Goal: Navigation & Orientation: Find specific page/section

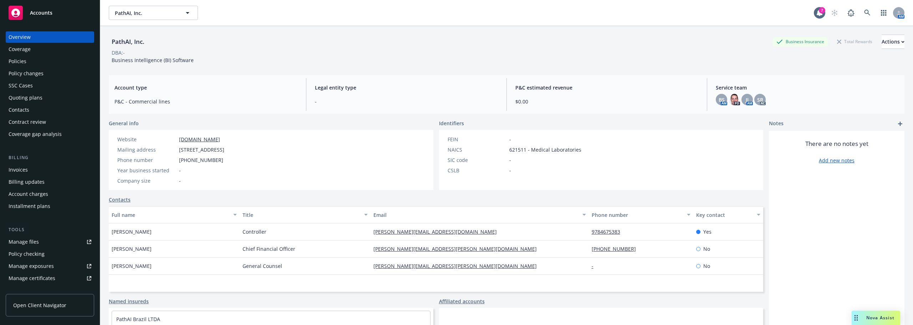
drag, startPoint x: 145, startPoint y: 25, endPoint x: 148, endPoint y: 16, distance: 9.9
click at [145, 25] on div "PathAI, Inc. PathAI, Inc. 7 AM" at bounding box center [506, 13] width 813 height 26
click at [148, 15] on span "PathAI, Inc." at bounding box center [146, 12] width 62 height 7
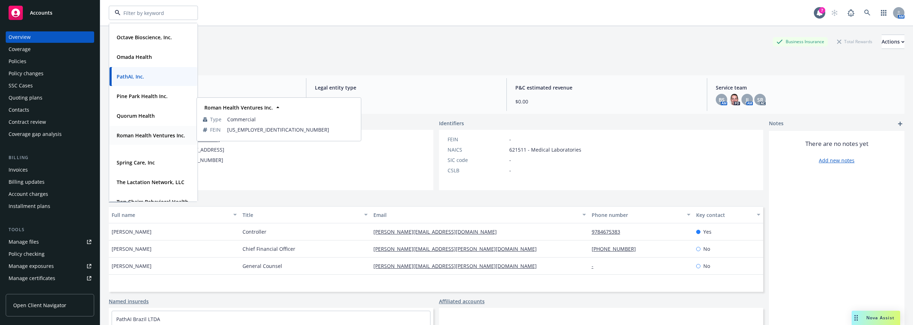
scroll to position [321, 0]
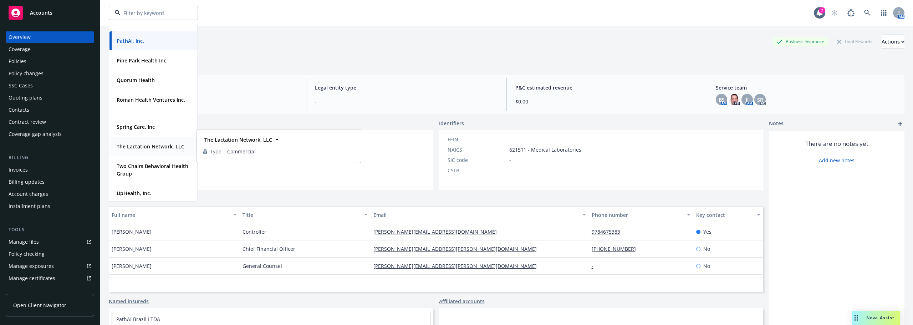
click at [154, 144] on strong "The Lactation Network, LLC" at bounding box center [151, 146] width 68 height 7
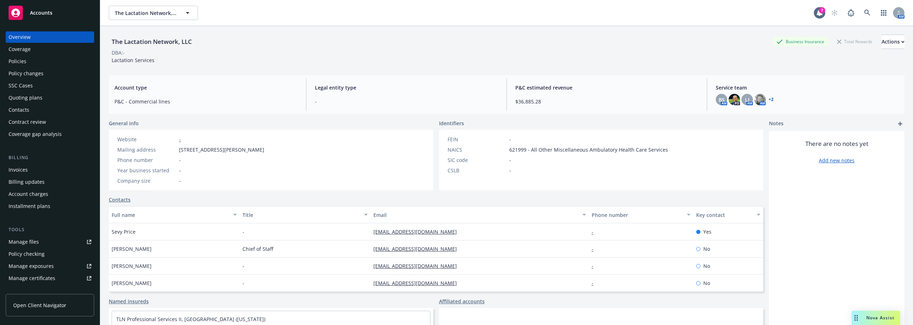
click at [60, 59] on div "Policies" at bounding box center [50, 61] width 83 height 11
